Goal: Check status

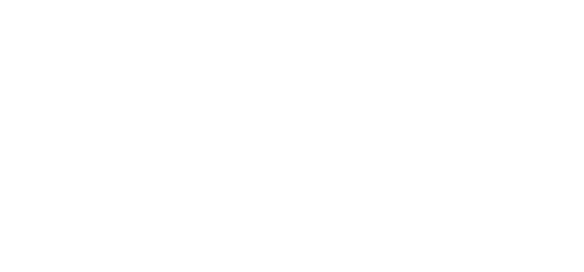
select select
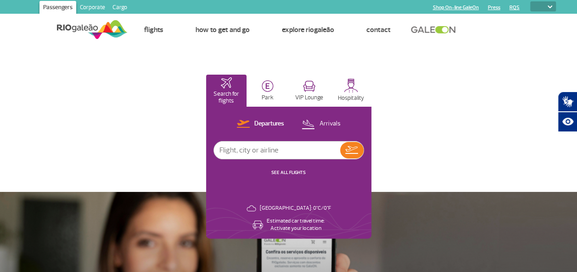
click at [227, 142] on input "text" at bounding box center [277, 150] width 126 height 17
click at [230, 153] on input "text" at bounding box center [277, 150] width 126 height 17
type input "1730"
click at [355, 151] on img at bounding box center [351, 150] width 13 height 8
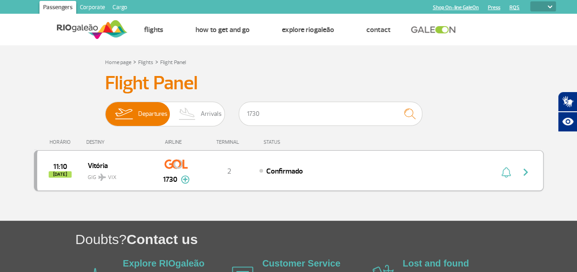
click at [353, 155] on div "11:10 [DATE] Vitória GIG VIX 1730 2 Confirmado Parcerias: Emirates Airlines 370…" at bounding box center [288, 170] width 509 height 41
click at [356, 158] on div "11:10 [DATE] Vitória GIG VIX 1730 2 Confirmado Parcerias: Emirates Airlines 370…" at bounding box center [288, 170] width 509 height 41
click at [525, 173] on img "button" at bounding box center [525, 172] width 11 height 11
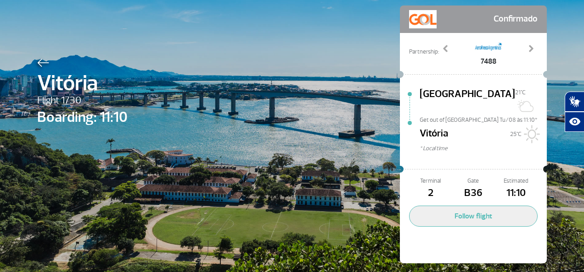
scroll to position [48, 0]
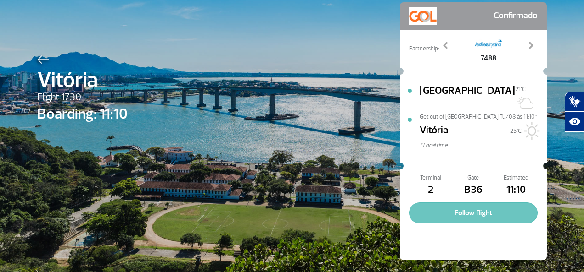
click at [486, 203] on button "Follow flight" at bounding box center [473, 213] width 128 height 21
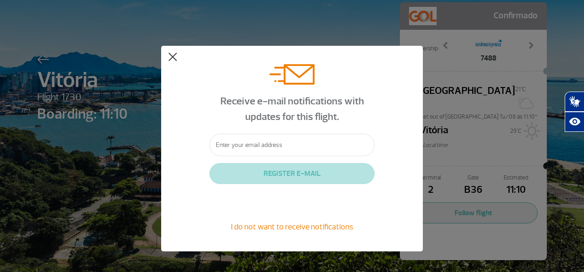
click at [175, 57] on button at bounding box center [172, 57] width 9 height 9
